Goal: Task Accomplishment & Management: Complete application form

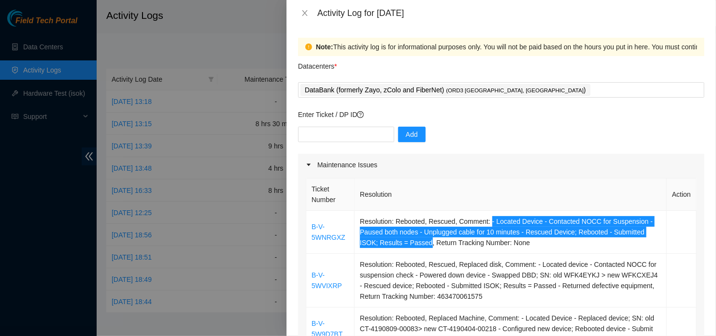
scroll to position [166, 0]
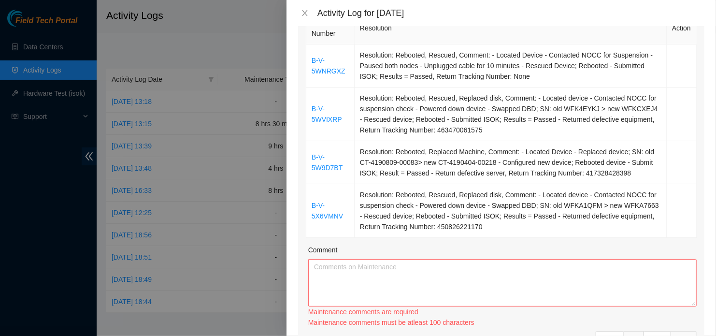
click at [220, 314] on div at bounding box center [358, 168] width 716 height 336
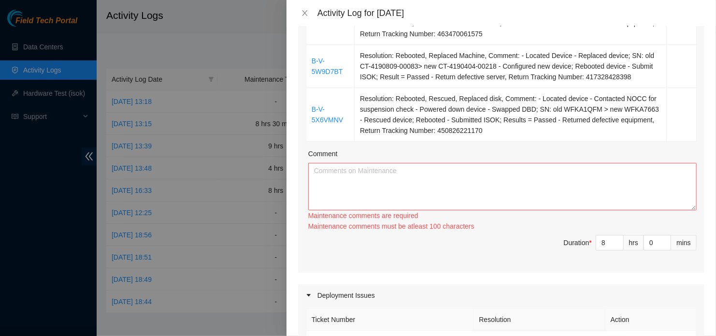
scroll to position [253, 0]
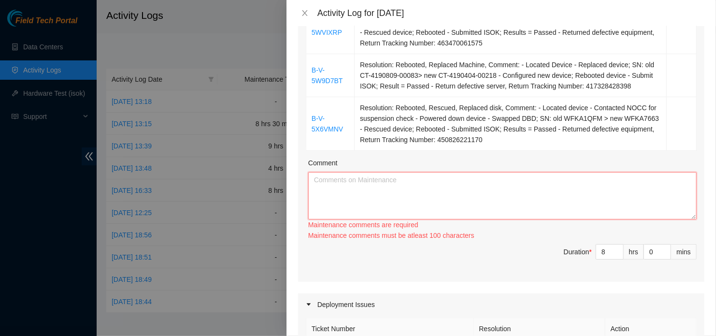
click at [630, 201] on textarea "Comment" at bounding box center [502, 195] width 389 height 47
paste textarea "Rescued and rebooted suspended nodes. Replaced two DBD's on two separate device…"
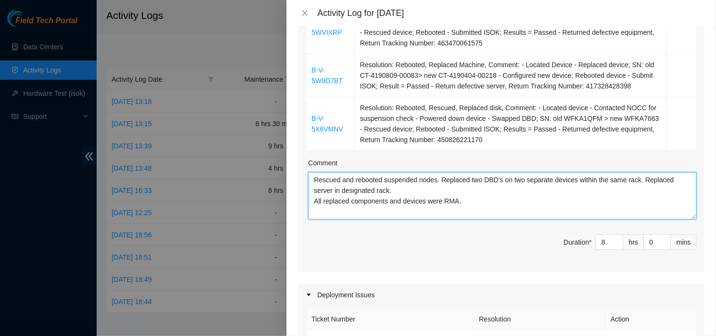
click at [315, 198] on textarea "Rescued and rebooted suspended nodes. Replaced two DBD's on two separate device…" at bounding box center [502, 195] width 389 height 47
type textarea "Rescued and rebooted suspended nodes. Replaced two DBD's on two separate device…"
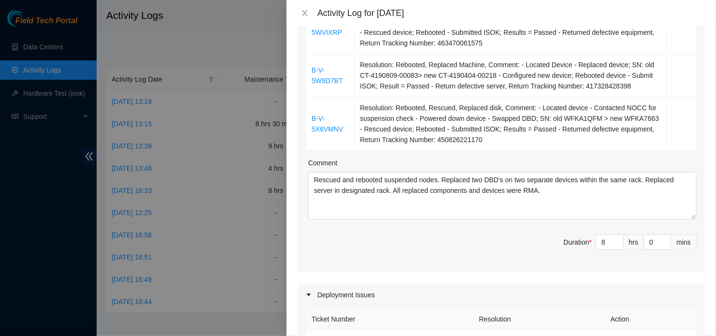
click at [364, 319] on th "Ticket Number" at bounding box center [391, 319] width 168 height 22
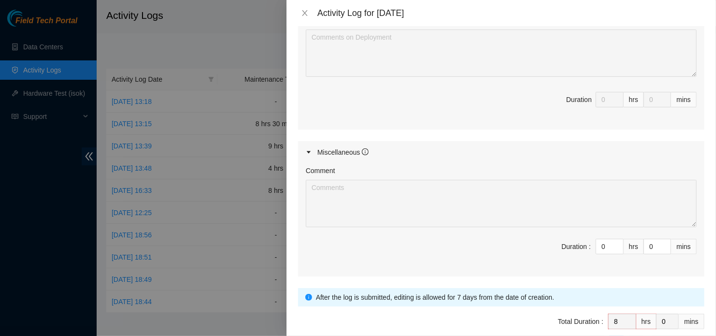
scroll to position [640, 0]
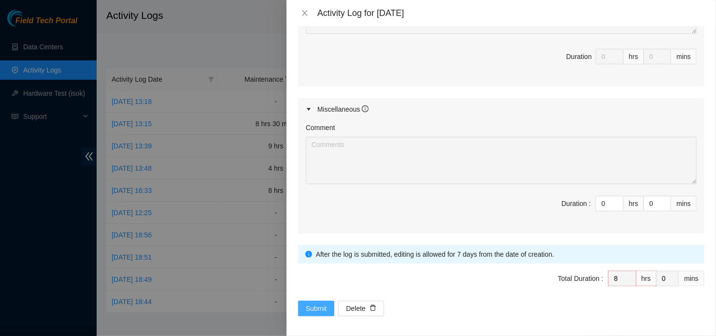
click at [322, 303] on span "Submit" at bounding box center [316, 308] width 21 height 11
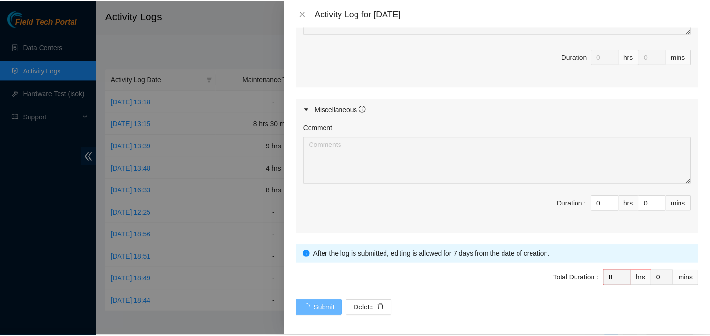
scroll to position [0, 0]
